Goal: Information Seeking & Learning: Understand process/instructions

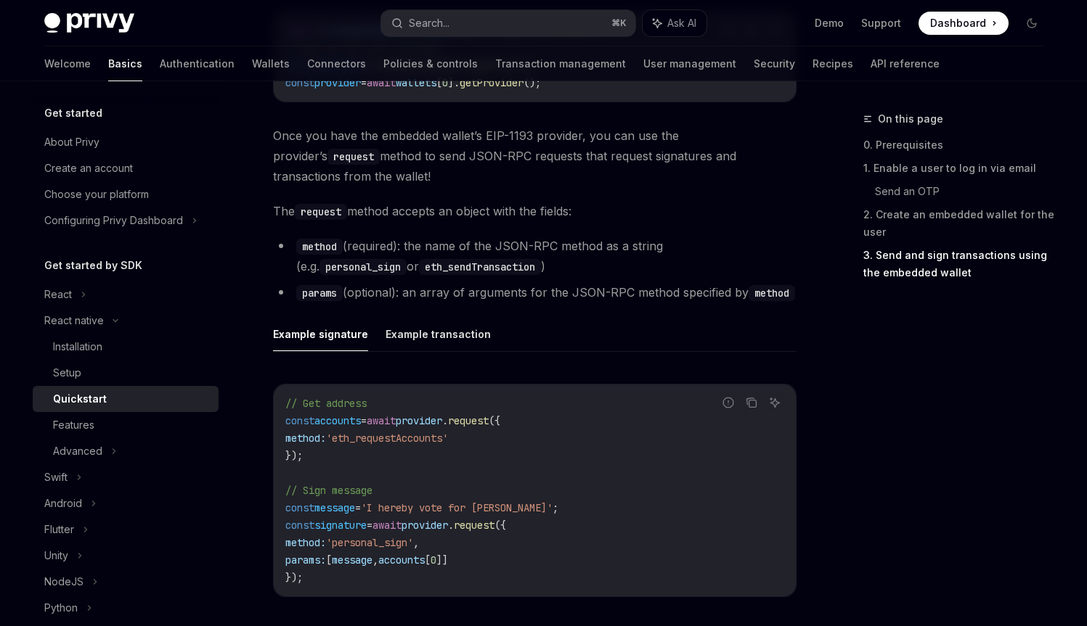
scroll to position [1895, 0]
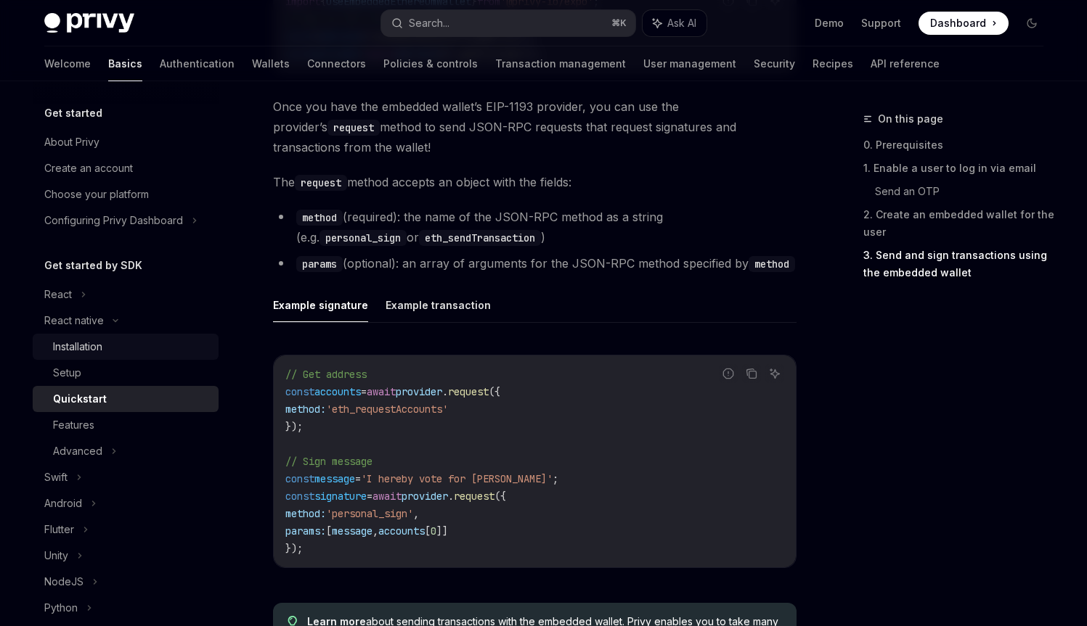
click at [170, 348] on div "Installation" at bounding box center [131, 346] width 157 height 17
type textarea "*"
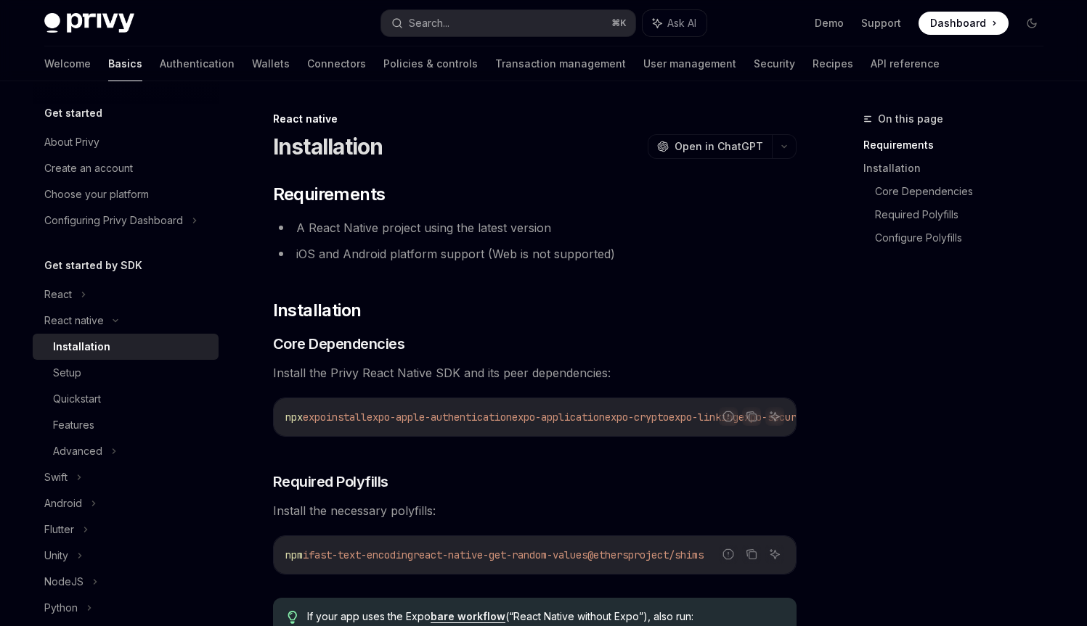
click at [322, 147] on h1 "Installation" at bounding box center [328, 147] width 110 height 26
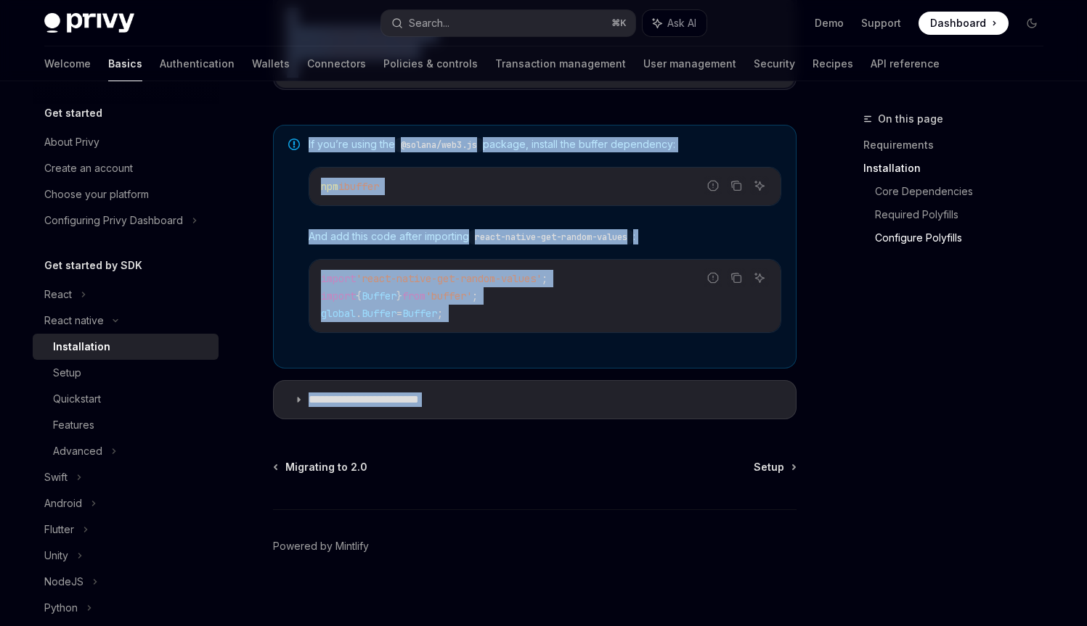
scroll to position [1084, 0]
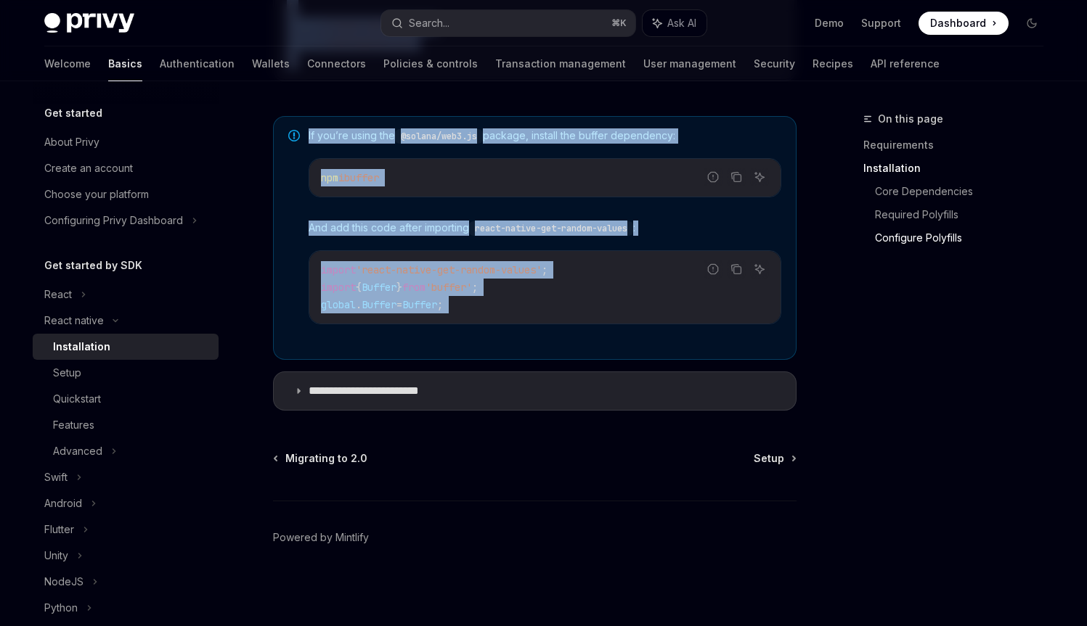
drag, startPoint x: 322, startPoint y: 147, endPoint x: 449, endPoint y: 354, distance: 242.8
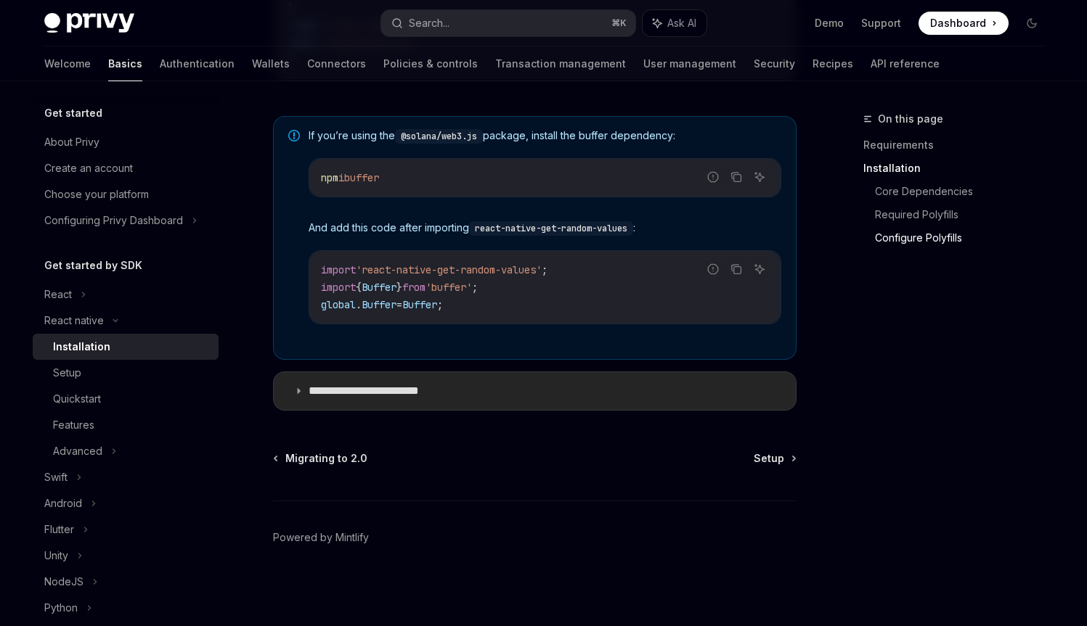
click at [430, 394] on p "**********" at bounding box center [379, 391] width 140 height 15
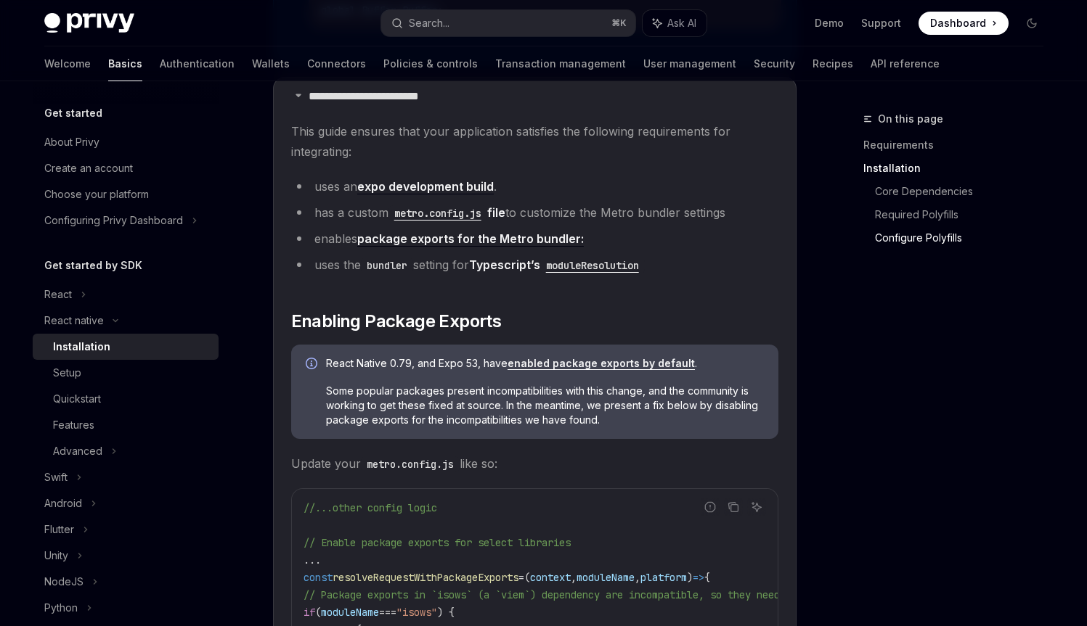
scroll to position [1399, 0]
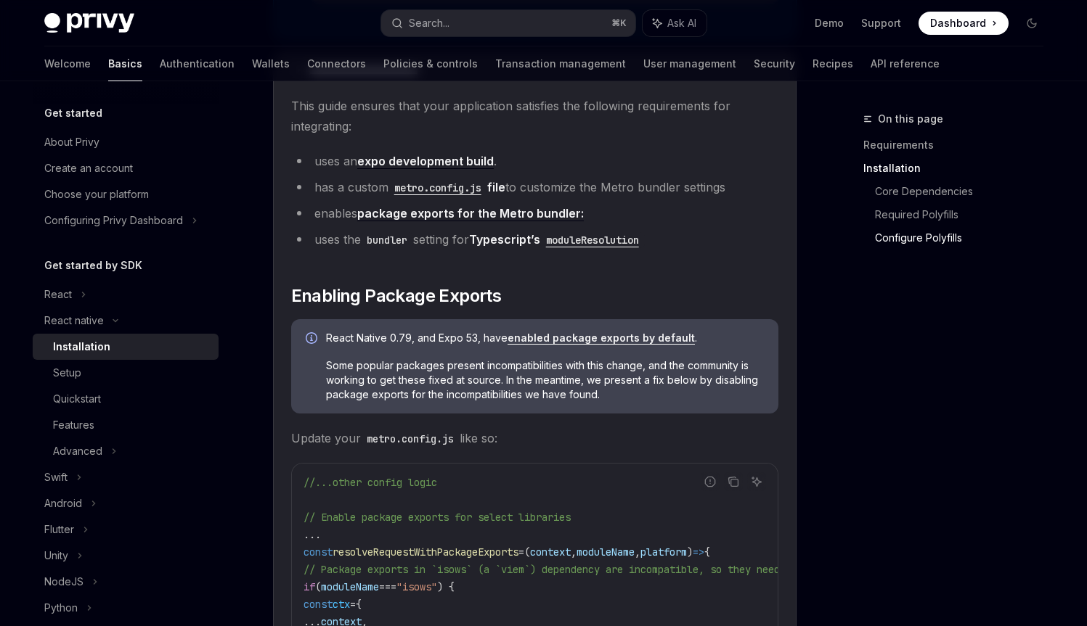
click at [340, 166] on li "uses an expo development build ." at bounding box center [534, 161] width 487 height 20
drag, startPoint x: 340, startPoint y: 166, endPoint x: 356, endPoint y: 133, distance: 36.0
click at [350, 118] on span "This guide ensures that your application satisfies the following requirements f…" at bounding box center [534, 116] width 487 height 41
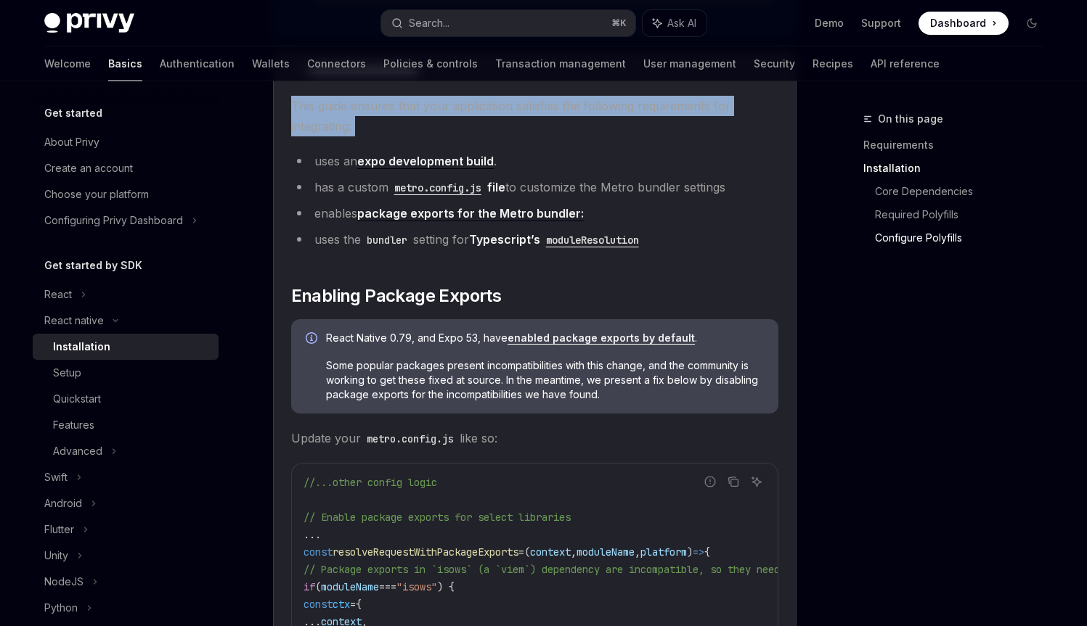
click at [350, 118] on span "This guide ensures that your application satisfies the following requirements f…" at bounding box center [534, 116] width 487 height 41
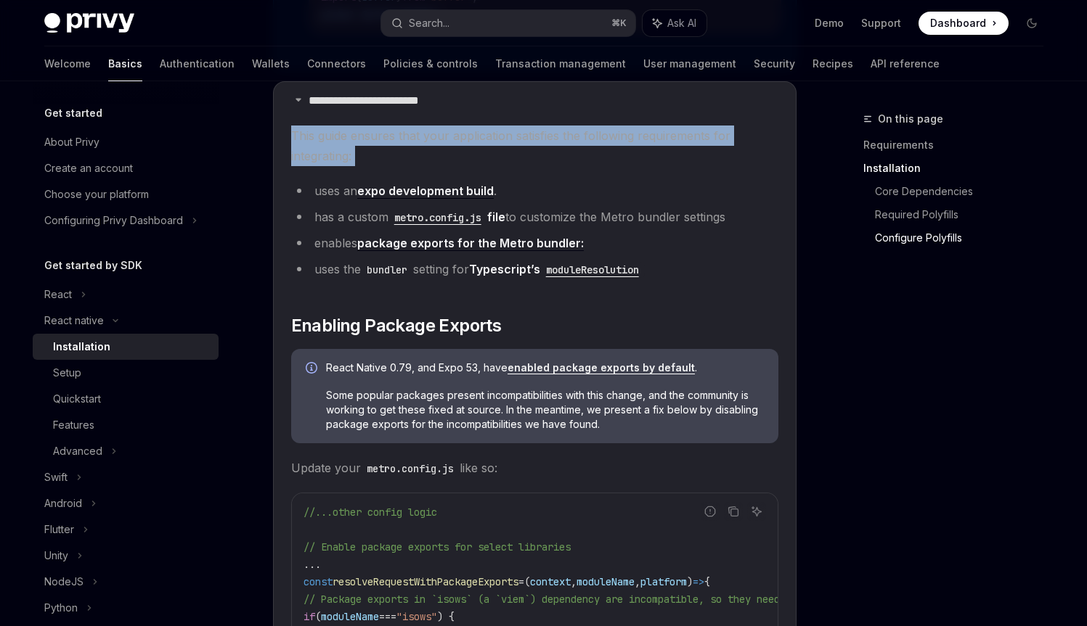
scroll to position [1366, 0]
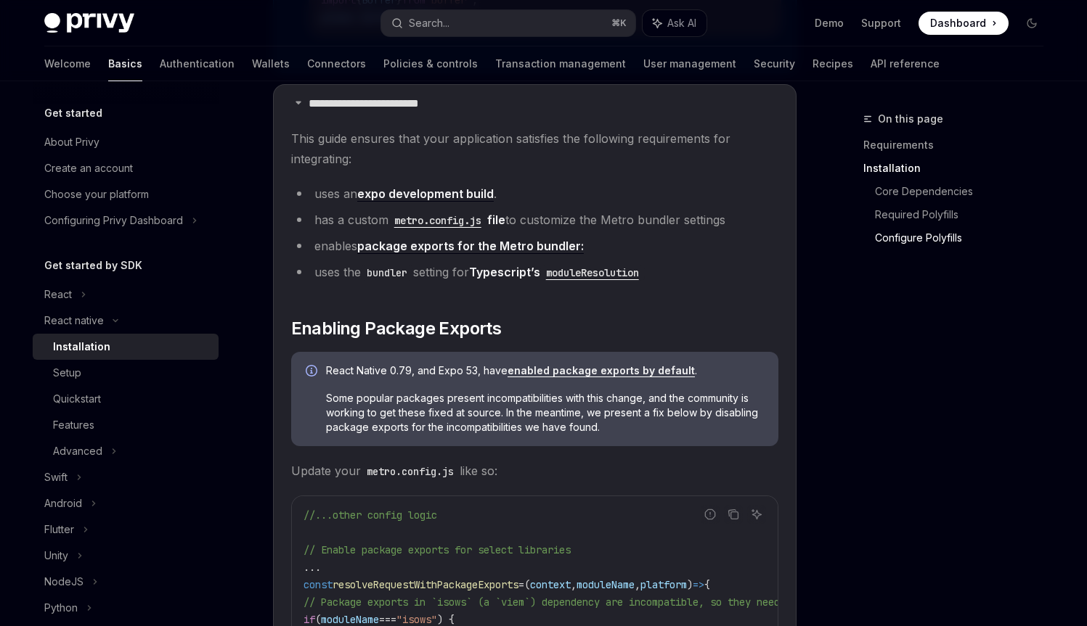
click at [352, 219] on li "has a custom metro.config.js file to customize the Metro bundler settings" at bounding box center [534, 220] width 487 height 20
click at [331, 246] on li "enables package exports for the Metro bundler:" at bounding box center [534, 246] width 487 height 20
drag, startPoint x: 331, startPoint y: 246, endPoint x: 409, endPoint y: 250, distance: 78.5
click at [409, 250] on li "enables package exports for the Metro bundler:" at bounding box center [534, 246] width 487 height 20
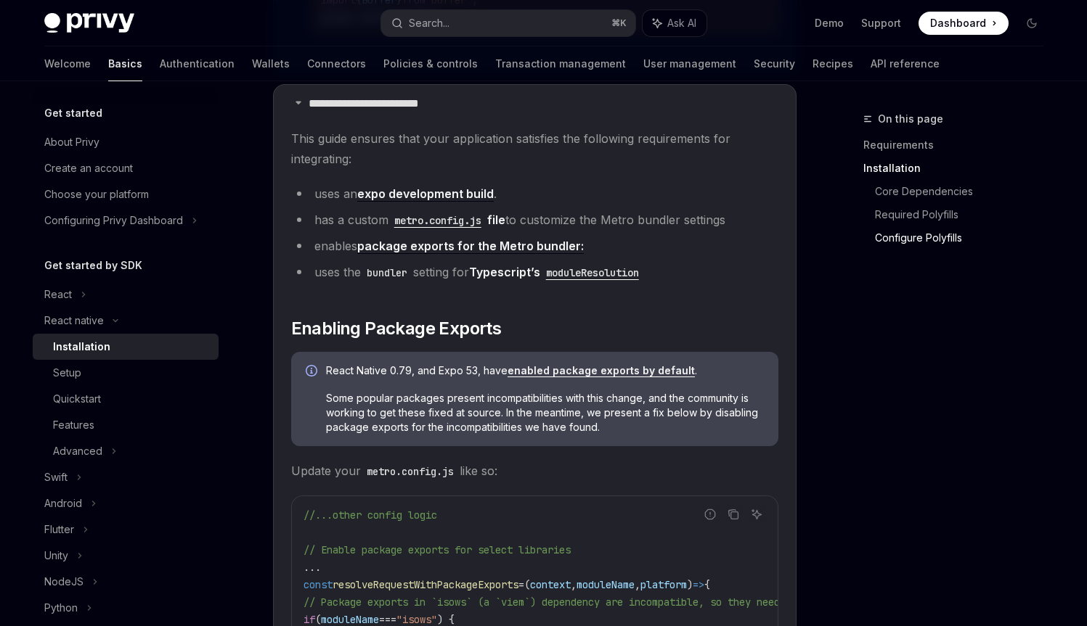
click at [350, 277] on li "uses the bundler setting for Typescript’s moduleResolution" at bounding box center [534, 272] width 487 height 20
drag, startPoint x: 350, startPoint y: 277, endPoint x: 335, endPoint y: 279, distance: 15.5
click at [335, 279] on li "uses the bundler setting for Typescript’s moduleResolution" at bounding box center [534, 272] width 487 height 20
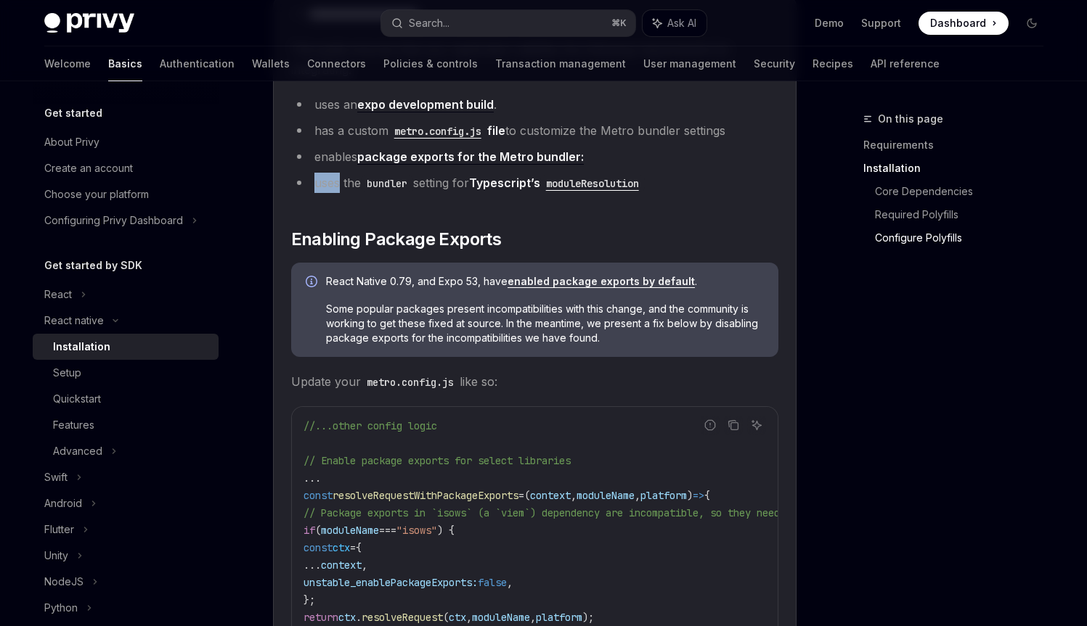
scroll to position [1454, 0]
click at [350, 290] on span "React Native 0.79, and Expo 53, have enabled package exports by default ." at bounding box center [545, 283] width 438 height 15
click at [346, 311] on span "Some popular packages present incompatibilities with this change, and the commu…" at bounding box center [545, 325] width 438 height 44
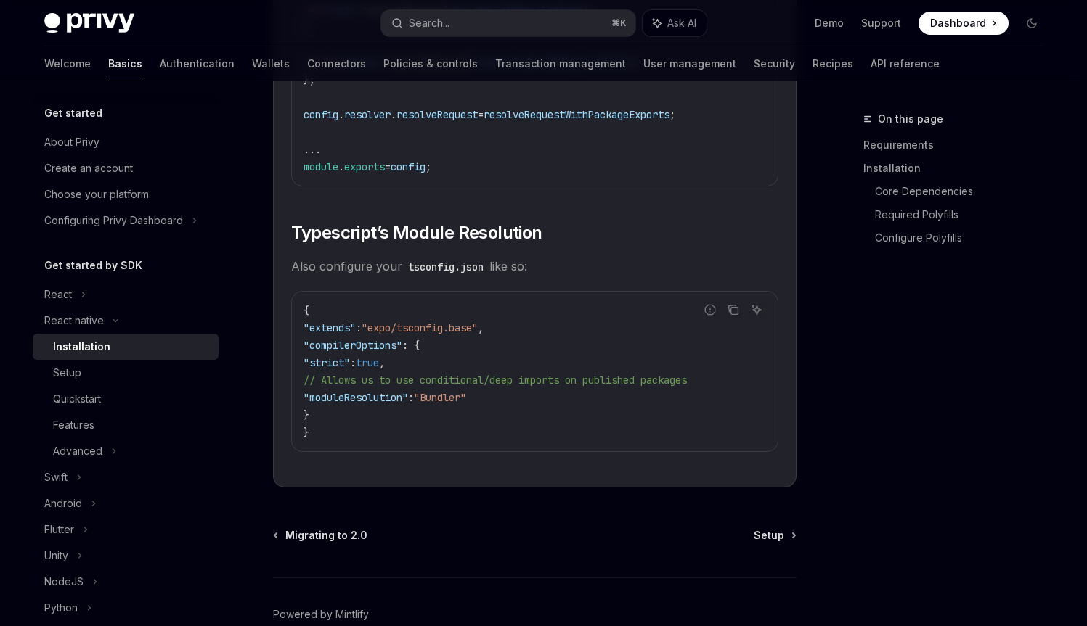
scroll to position [2638, 0]
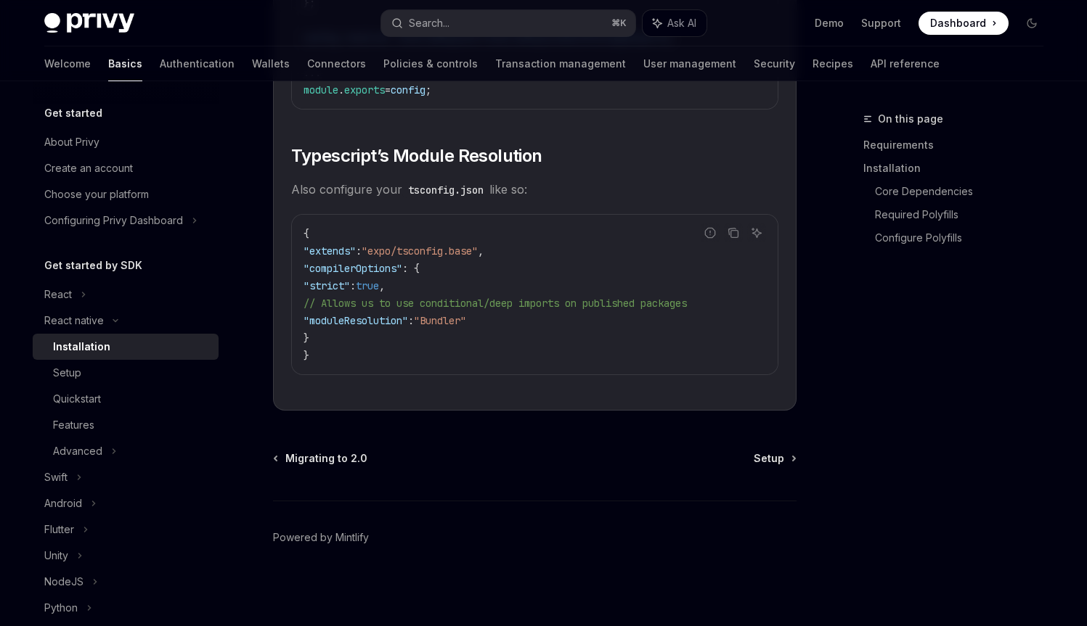
click at [389, 362] on code "{ "extends" : "expo/tsconfig.base" , "compilerOptions" : { "strict" : true , //…" at bounding box center [534, 294] width 462 height 139
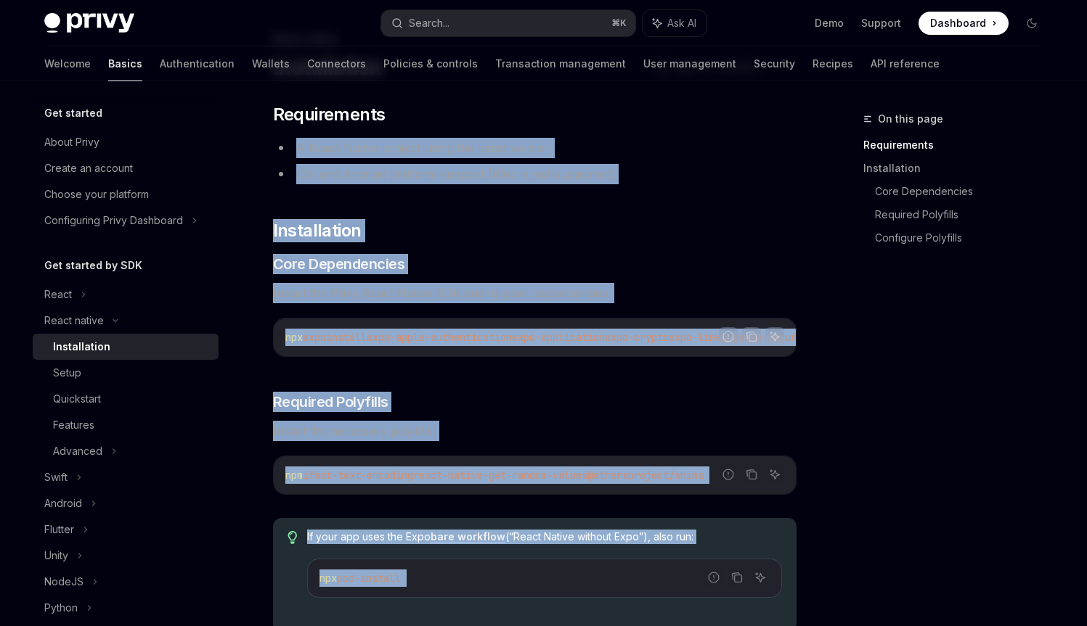
scroll to position [0, 0]
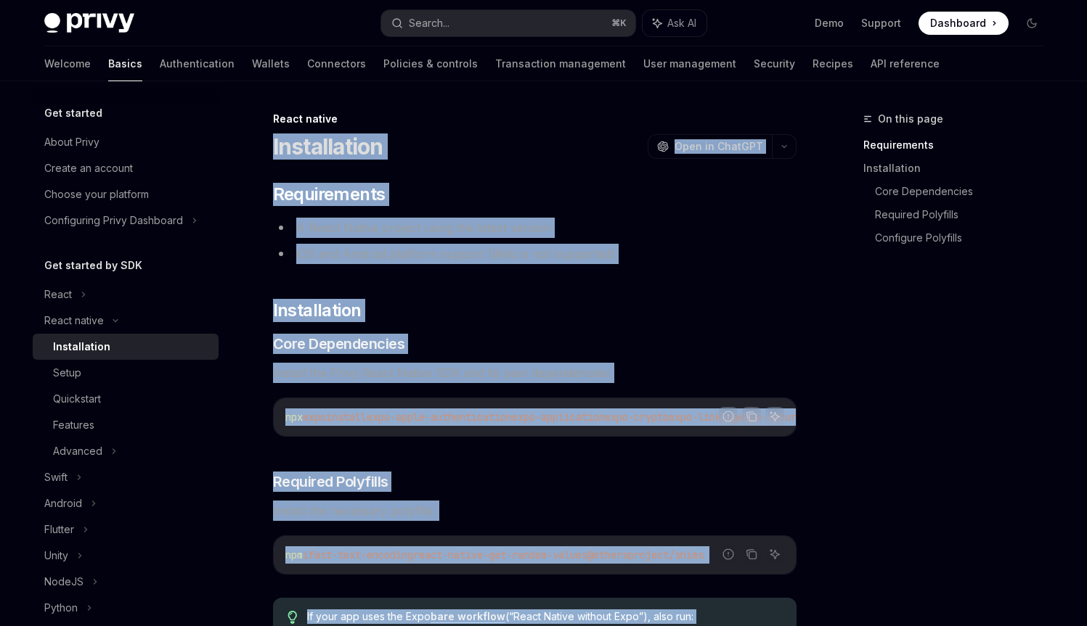
drag, startPoint x: 389, startPoint y: 362, endPoint x: 287, endPoint y: 150, distance: 235.1
copy div "Installation OpenAI Open in ChatGPT OpenAI Open in ChatGPT ​ Requirements A Rea…"
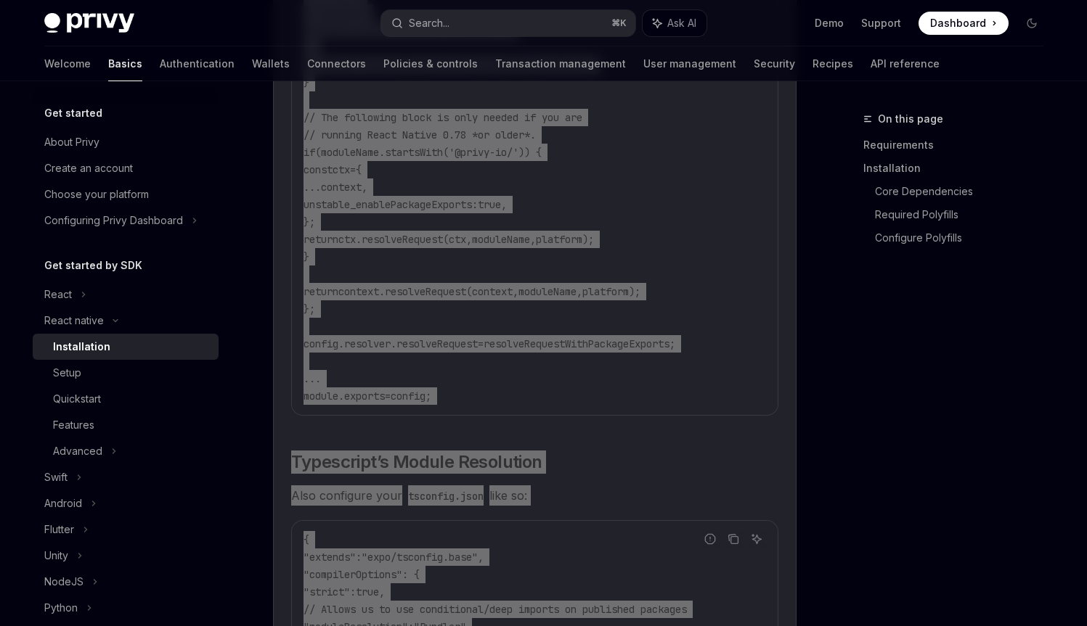
scroll to position [2327, 0]
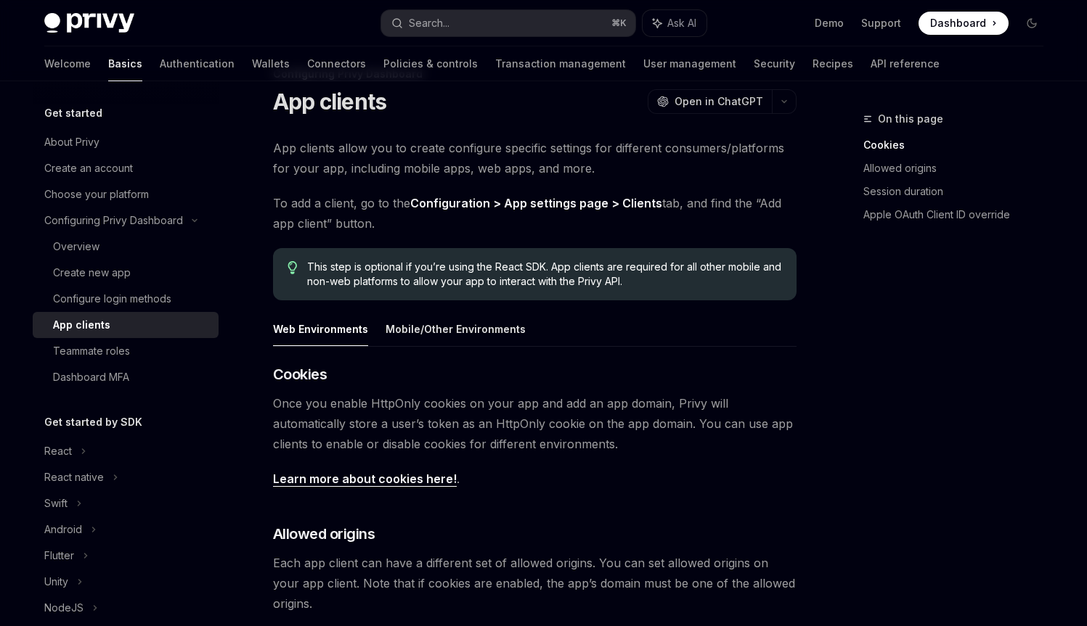
scroll to position [47, 0]
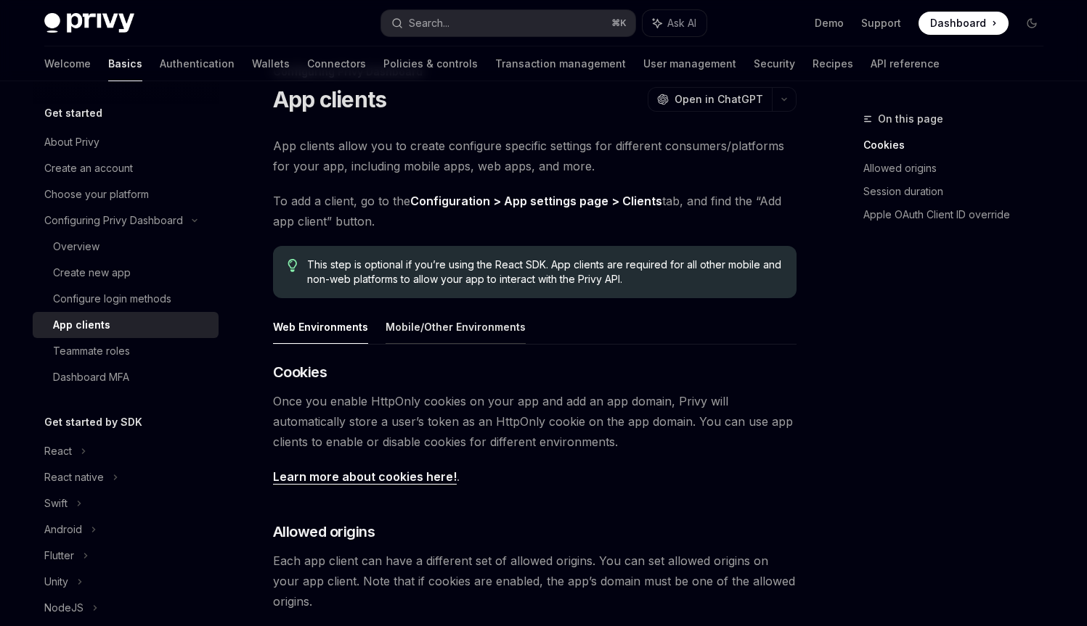
click at [502, 324] on button "Mobile/Other Environments" at bounding box center [455, 327] width 140 height 34
type textarea "*"
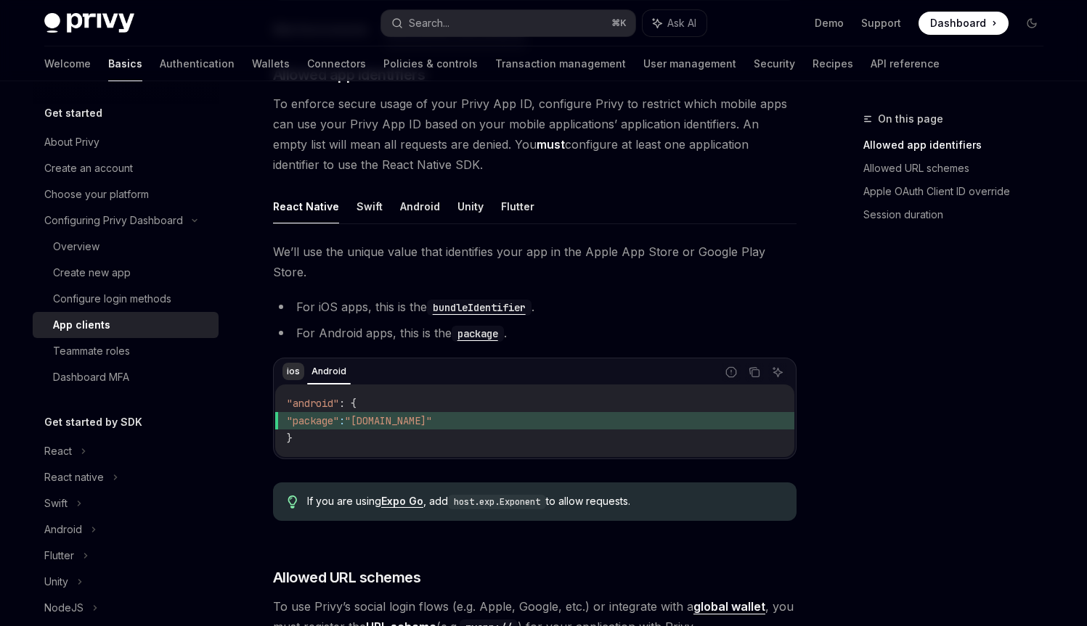
scroll to position [346, 0]
click at [276, 359] on div "ios Android Report incorrect code Copy Ask AI" at bounding box center [534, 371] width 519 height 25
click at [303, 322] on li "For Android apps, this is the package ." at bounding box center [534, 332] width 523 height 20
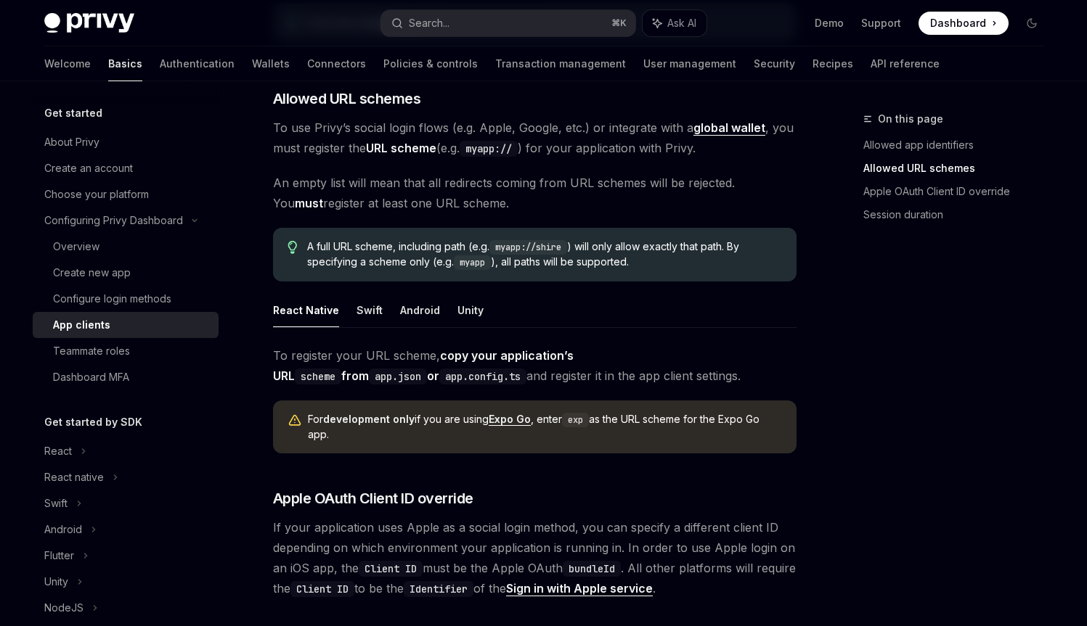
scroll to position [1090, 0]
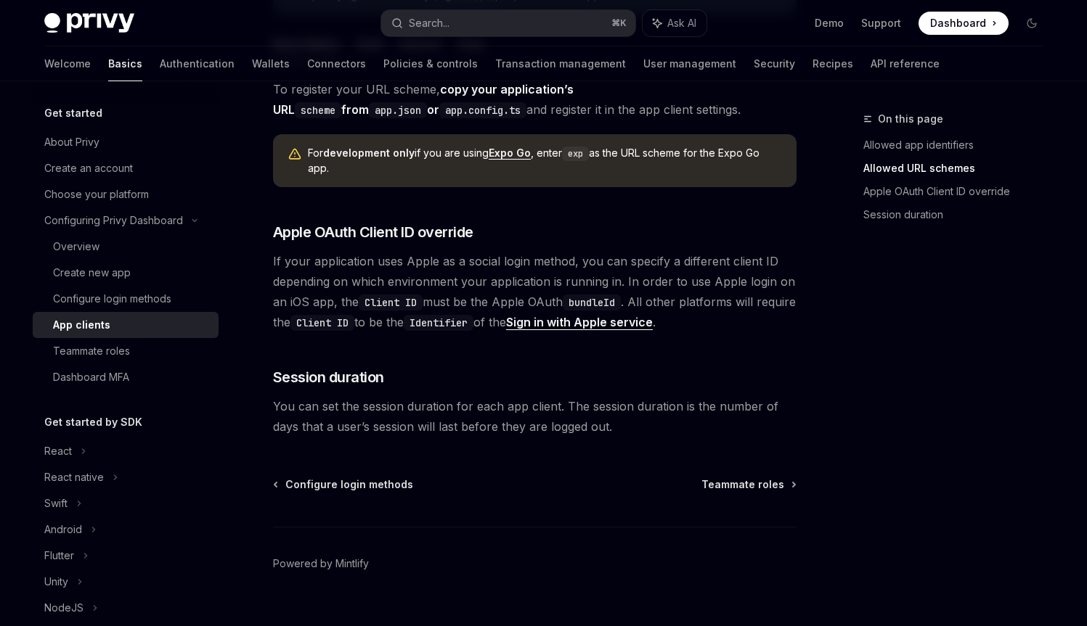
click at [353, 251] on span "If your application uses Apple as a social login method, you can specify a diff…" at bounding box center [534, 291] width 523 height 81
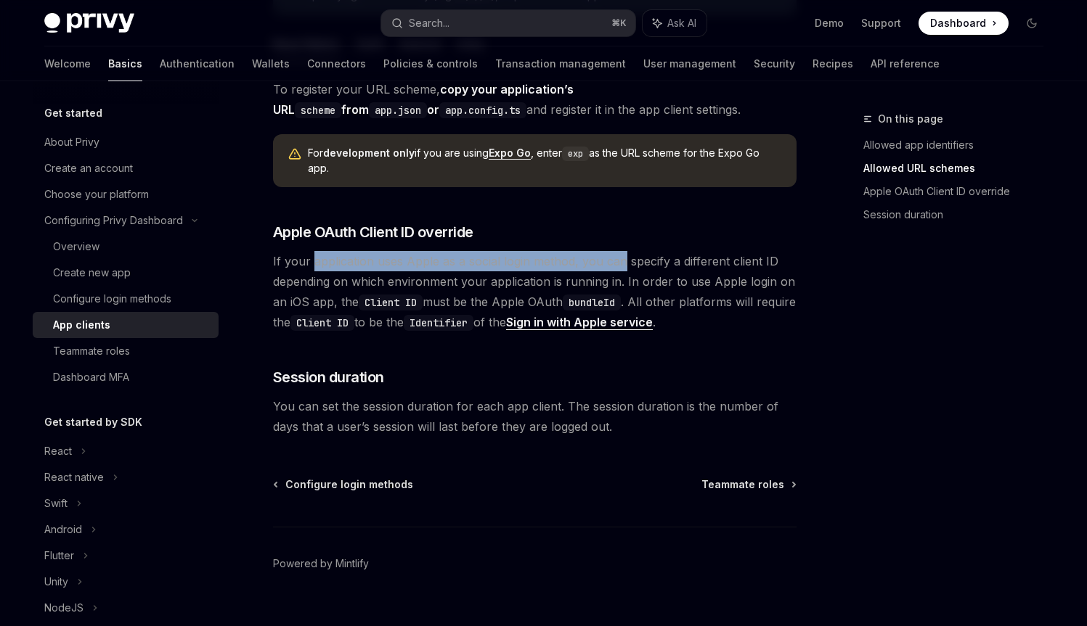
drag, startPoint x: 375, startPoint y: 235, endPoint x: 602, endPoint y: 237, distance: 227.2
click at [602, 251] on span "If your application uses Apple as a social login method, you can specify a diff…" at bounding box center [534, 291] width 523 height 81
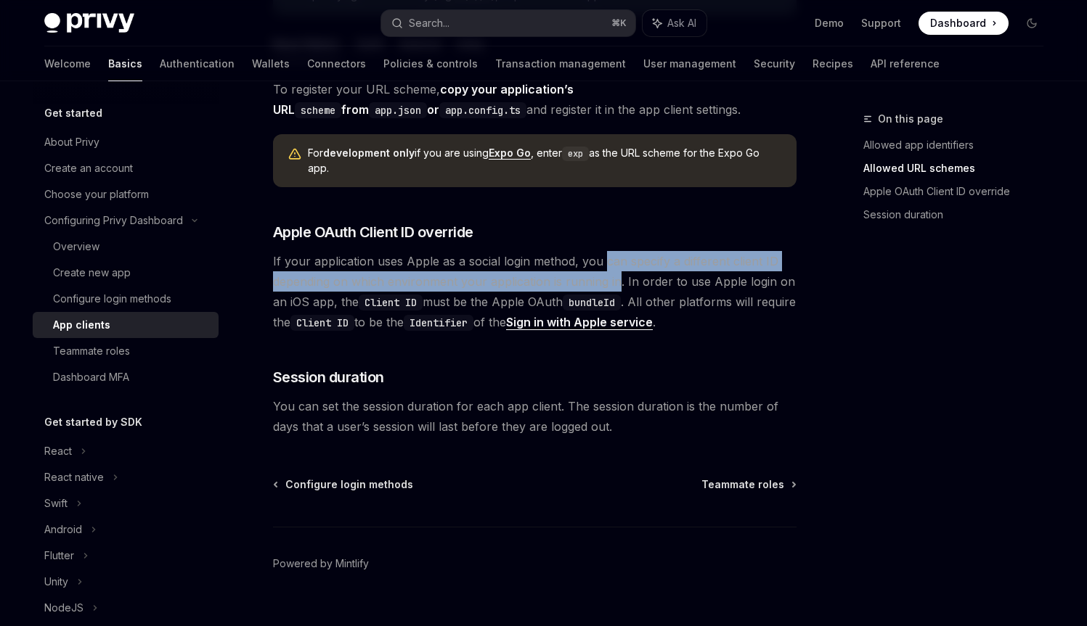
drag, startPoint x: 602, startPoint y: 237, endPoint x: 613, endPoint y: 266, distance: 31.3
click at [613, 266] on span "If your application uses Apple as a social login method, you can specify a diff…" at bounding box center [534, 291] width 523 height 81
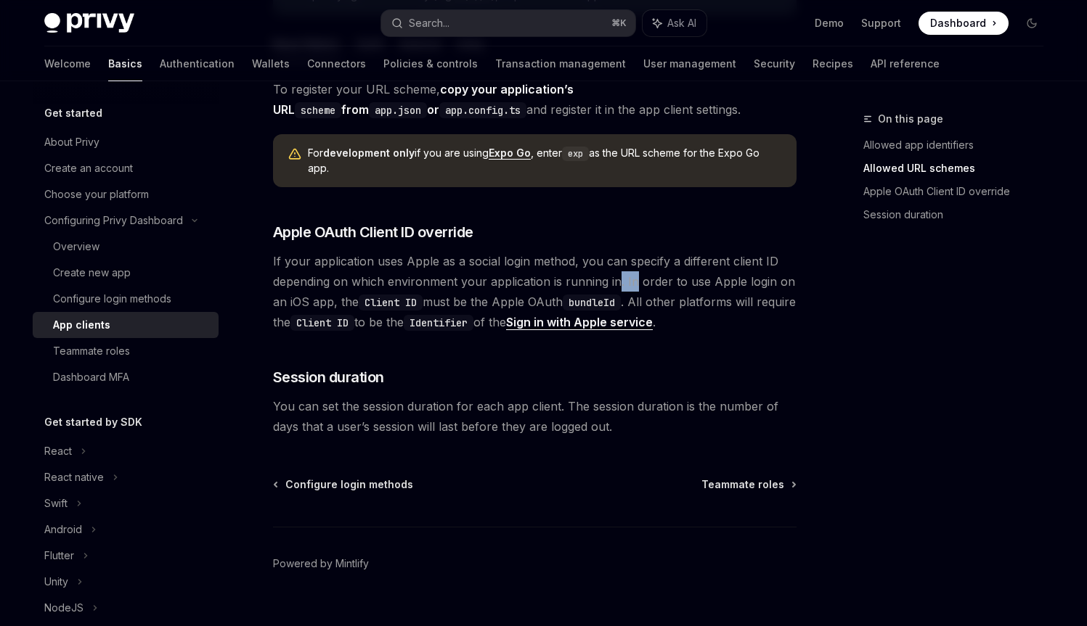
drag, startPoint x: 613, startPoint y: 266, endPoint x: 622, endPoint y: 263, distance: 9.4
click at [622, 263] on span "If your application uses Apple as a social login method, you can specify a diff…" at bounding box center [534, 291] width 523 height 81
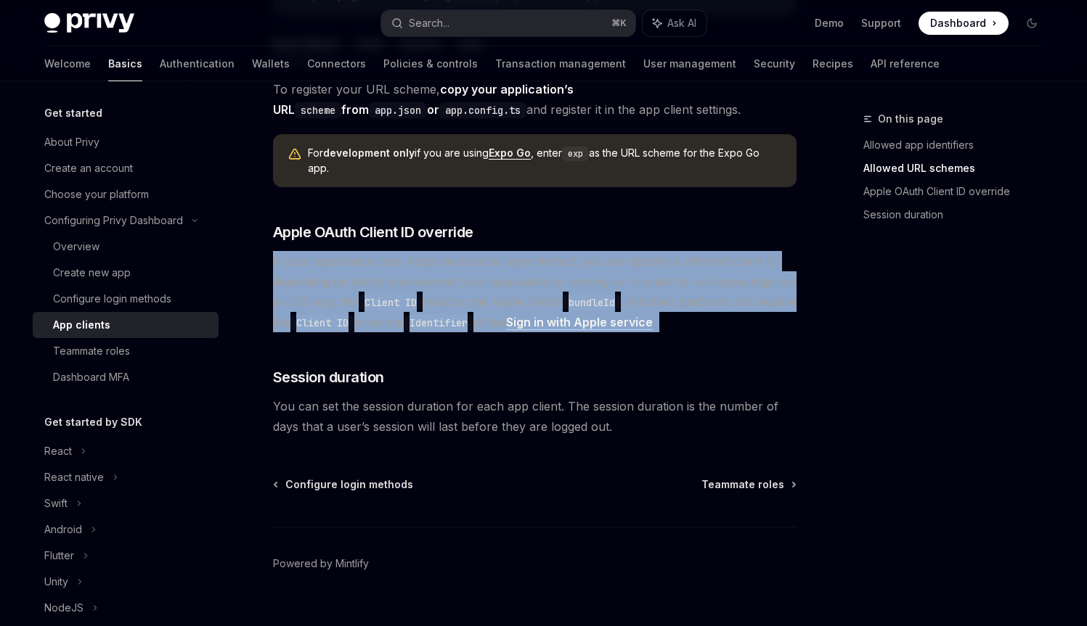
click at [622, 263] on span "If your application uses Apple as a social login method, you can specify a diff…" at bounding box center [534, 291] width 523 height 81
